Goal: Check status: Check status

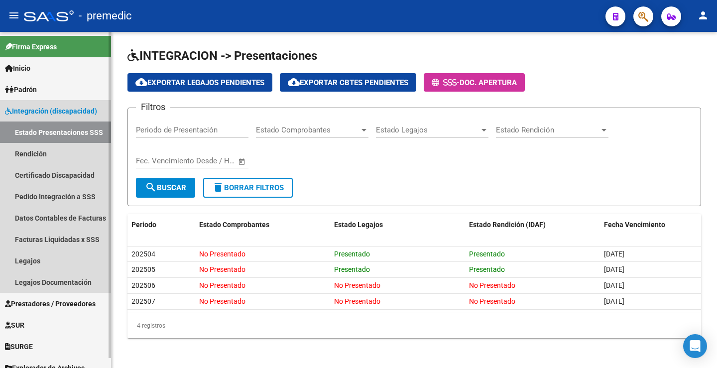
click at [40, 107] on span "Integración (discapacidad)" at bounding box center [51, 111] width 92 height 11
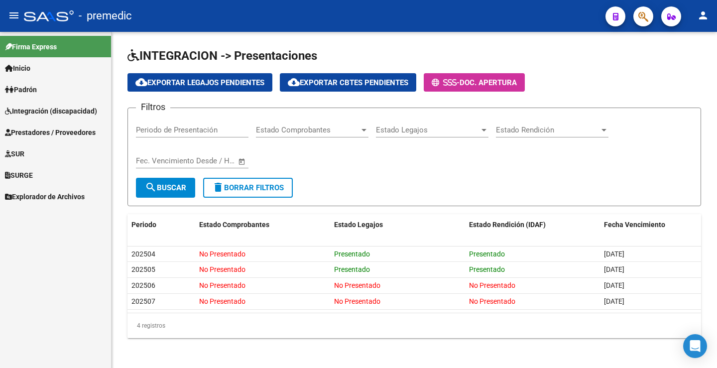
click at [51, 110] on span "Integración (discapacidad)" at bounding box center [51, 111] width 92 height 11
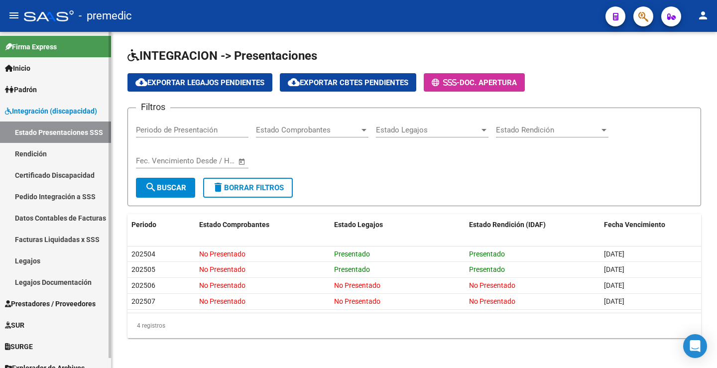
click at [54, 131] on link "Estado Presentaciones SSS" at bounding box center [55, 131] width 111 height 21
click at [75, 182] on link "Certificado Discapacidad" at bounding box center [55, 174] width 111 height 21
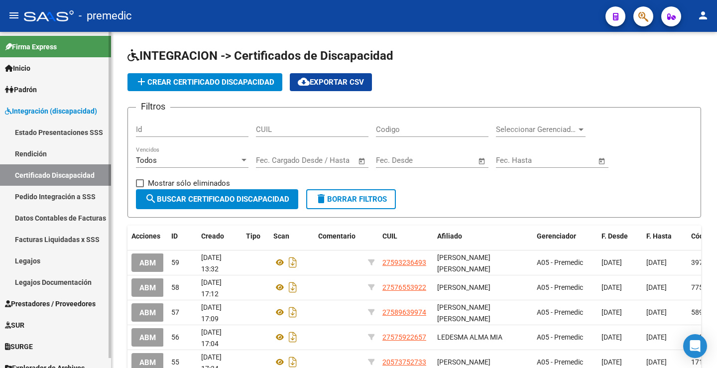
click at [85, 129] on link "Estado Presentaciones SSS" at bounding box center [55, 131] width 111 height 21
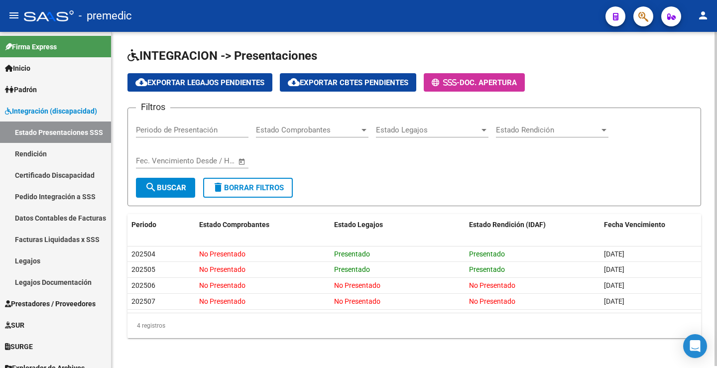
scroll to position [2, 0]
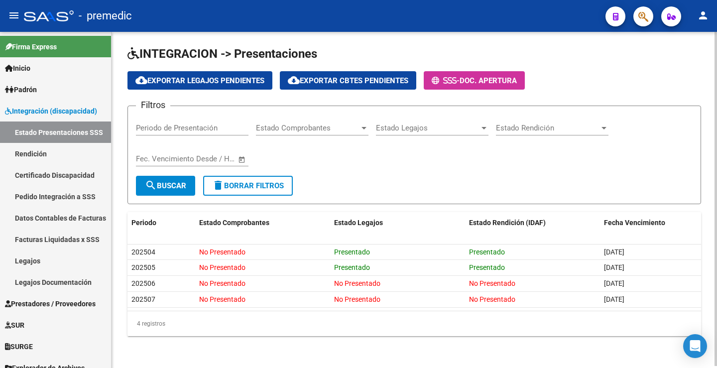
drag, startPoint x: 681, startPoint y: 73, endPoint x: 666, endPoint y: 84, distance: 18.5
click at [680, 73] on div "cloud_download Exportar Legajos Pendientes cloud_download Exportar Cbtes Pendie…" at bounding box center [413, 80] width 573 height 18
